Goal: Task Accomplishment & Management: Use online tool/utility

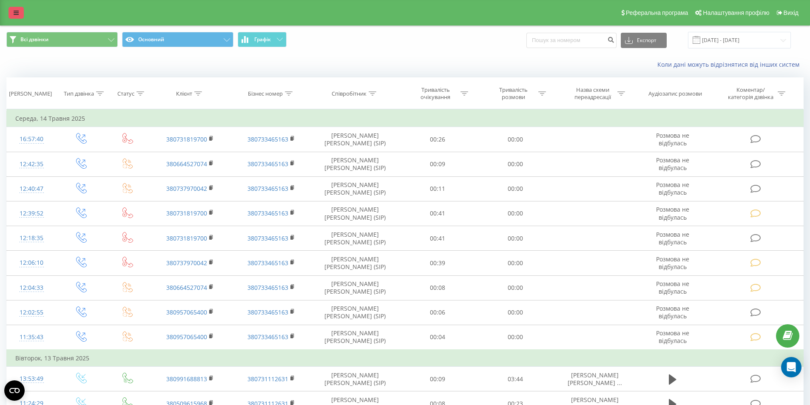
click at [9, 14] on link at bounding box center [16, 13] width 15 height 12
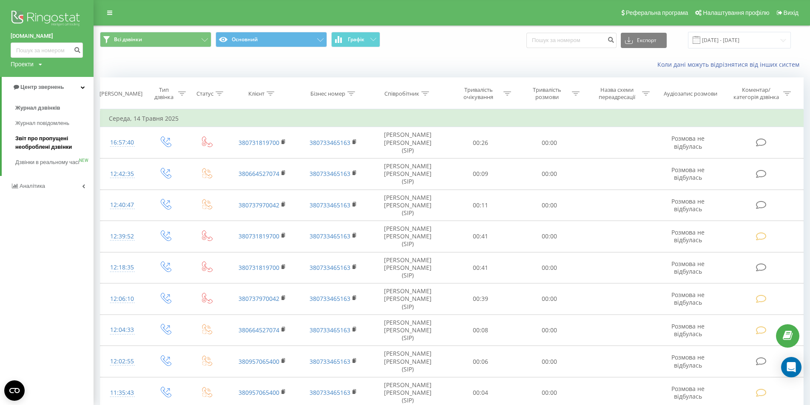
click at [31, 137] on span "Звіт про пропущені необроблені дзвінки" at bounding box center [52, 142] width 74 height 17
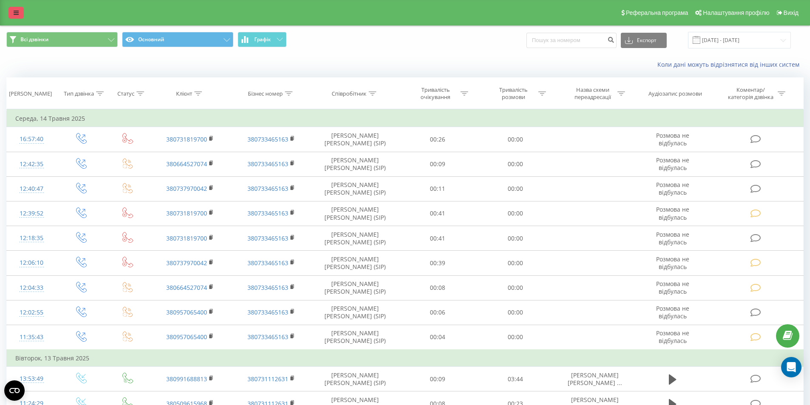
click at [22, 8] on link at bounding box center [16, 13] width 15 height 12
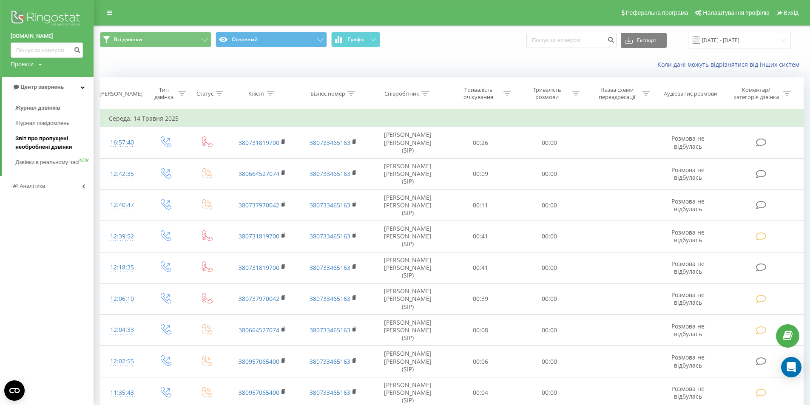
click at [34, 143] on span "Звіт про пропущені необроблені дзвінки" at bounding box center [52, 142] width 74 height 17
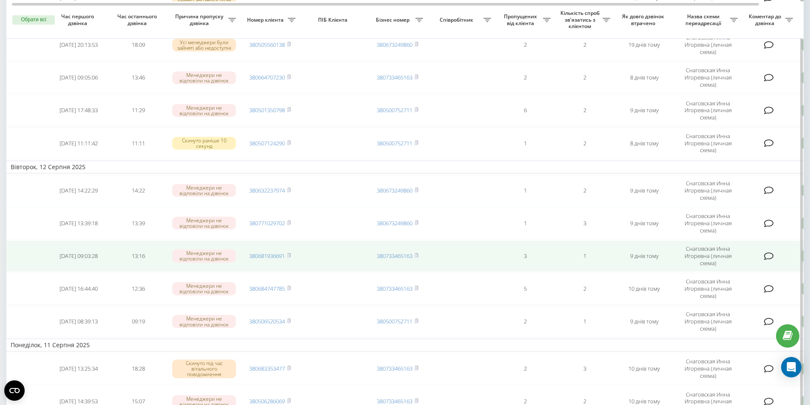
scroll to position [510, 0]
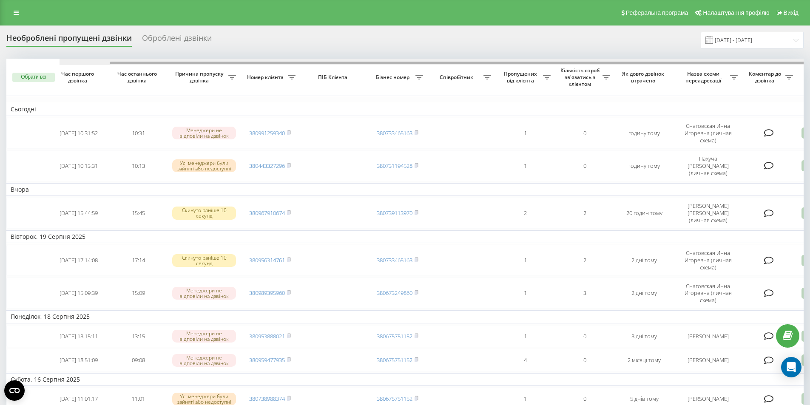
scroll to position [0, 53]
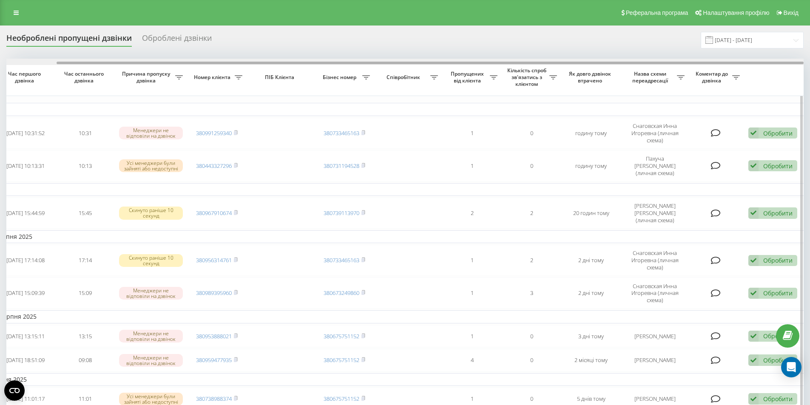
click at [776, 63] on div at bounding box center [404, 62] width 797 height 6
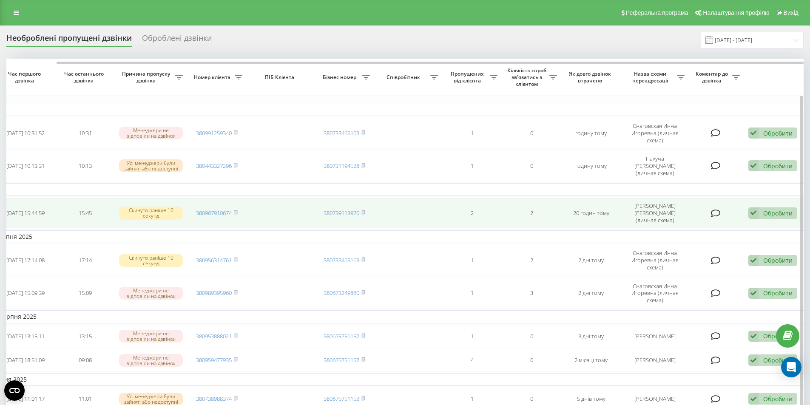
click at [787, 214] on div "Обробити" at bounding box center [777, 213] width 29 height 8
click at [684, 225] on span "Не вдалося зв'язатися" at bounding box center [677, 227] width 65 height 8
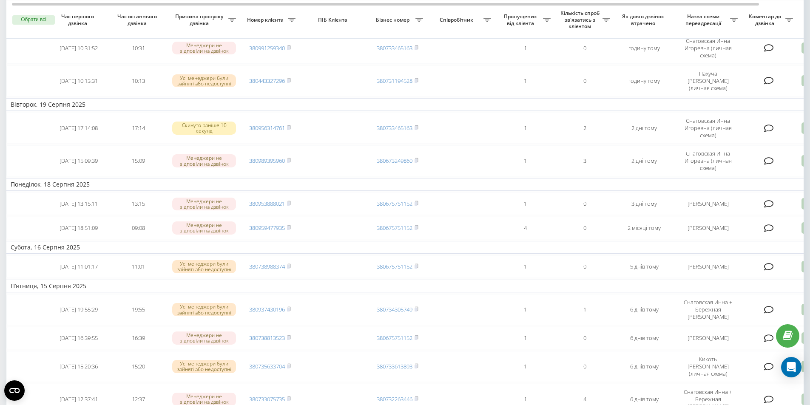
scroll to position [128, 0]
